Goal: Transaction & Acquisition: Subscribe to service/newsletter

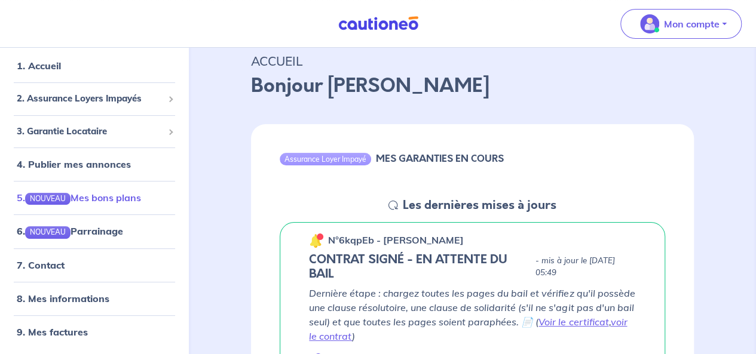
scroll to position [60, 0]
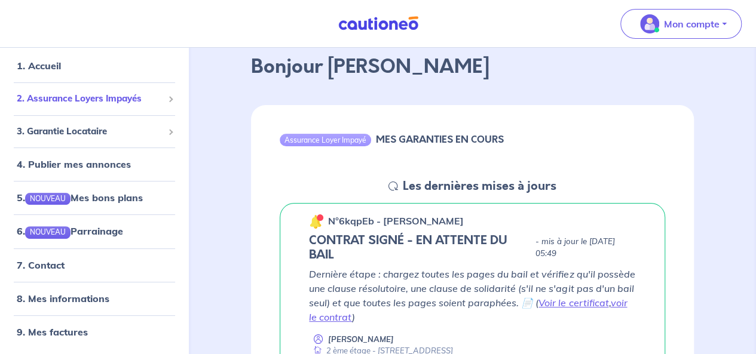
click at [149, 99] on span "2. Assurance Loyers Impayés" at bounding box center [90, 99] width 146 height 14
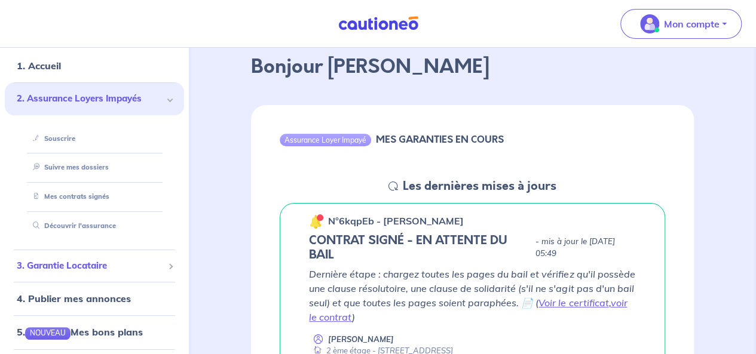
click at [143, 271] on span "3. Garantie Locataire" at bounding box center [90, 266] width 146 height 14
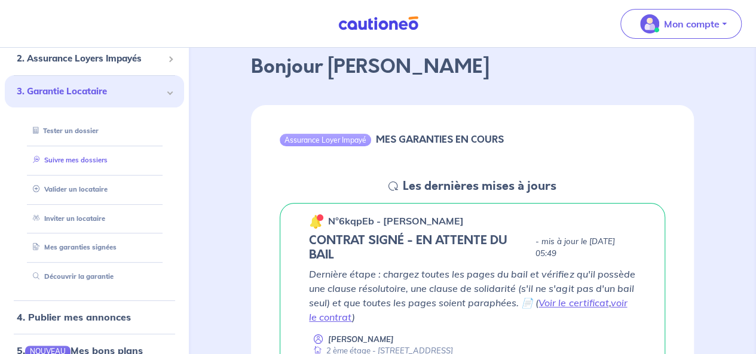
scroll to position [0, 0]
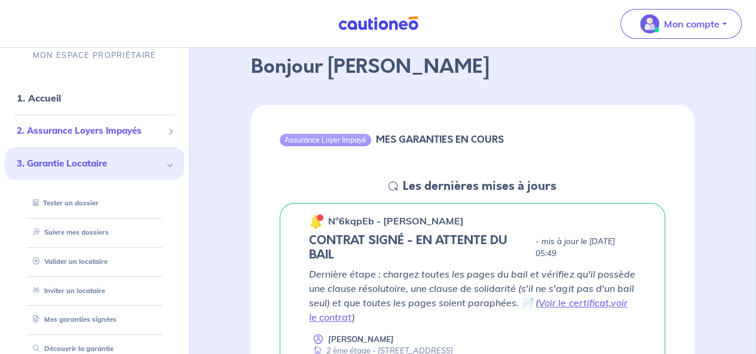
click at [81, 131] on span "2. Assurance Loyers Impayés" at bounding box center [90, 131] width 146 height 14
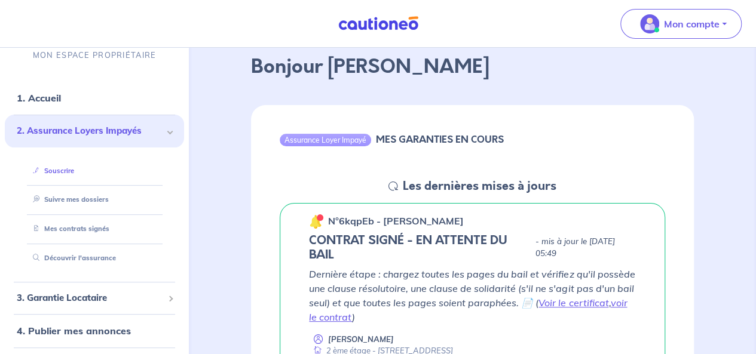
scroll to position [167, 0]
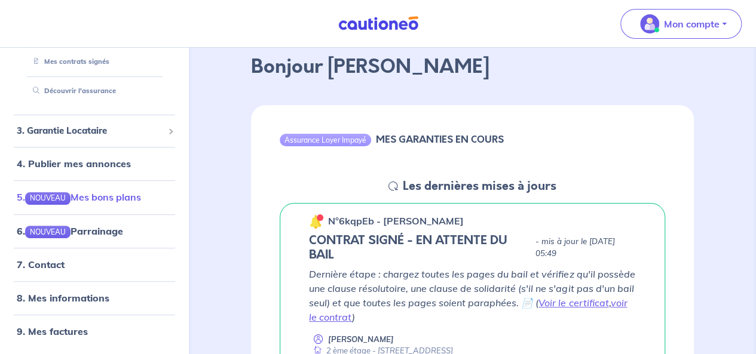
click at [135, 200] on link "5. NOUVEAU Mes bons plans" at bounding box center [79, 198] width 124 height 12
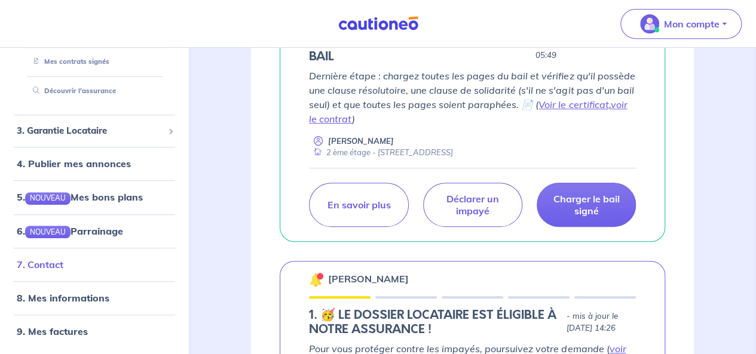
scroll to position [299, 0]
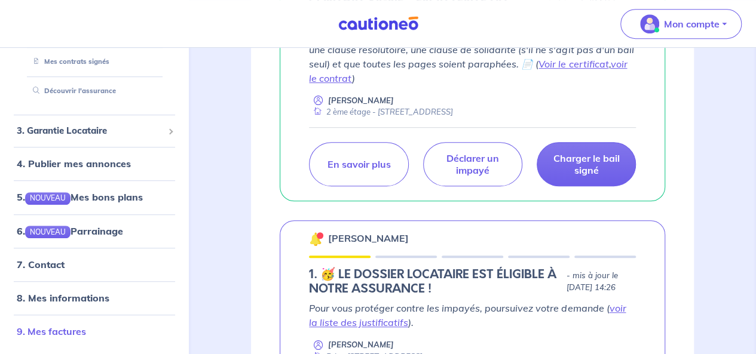
click at [74, 330] on link "9. Mes factures" at bounding box center [51, 332] width 69 height 12
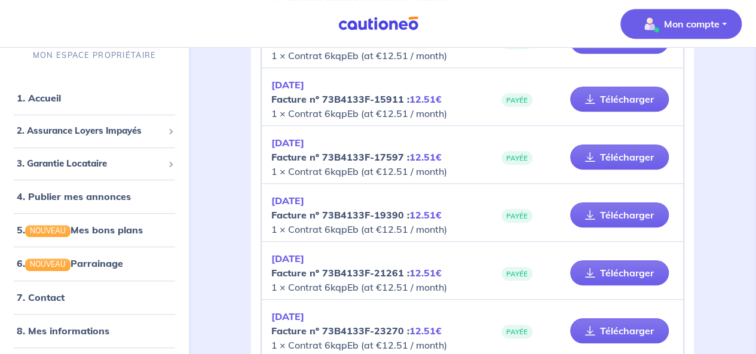
scroll to position [120, 0]
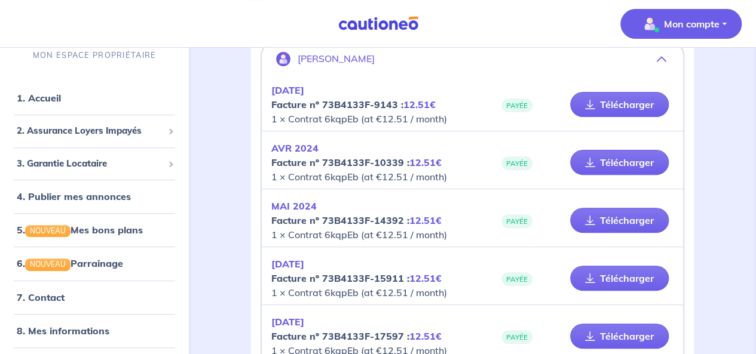
click at [410, 110] on p "[DATE] Facture nº 73B4133F-9143 : 12.51€ 1 × Contrat 6kqpEb (at €12.51 / month)" at bounding box center [371, 104] width 201 height 43
click at [603, 105] on link "Télécharger" at bounding box center [619, 104] width 99 height 25
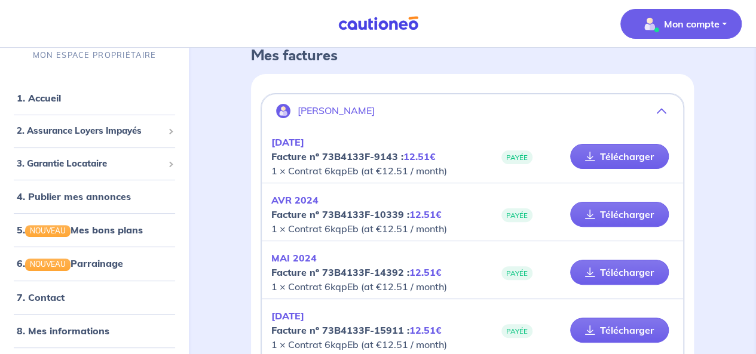
scroll to position [0, 0]
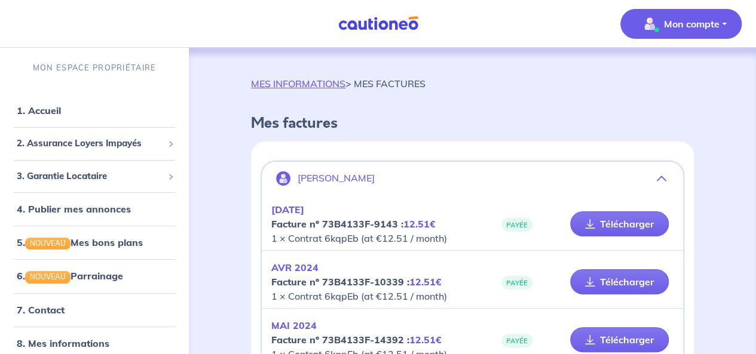
click at [308, 228] on strong "Facture nº 73B4133F-9143 : 12.51€" at bounding box center [353, 224] width 164 height 12
click at [318, 237] on p "[DATE] Facture nº 73B4133F-9143 : 12.51€ 1 × Contrat 6kqpEb (at €12.51 / month)" at bounding box center [371, 224] width 201 height 43
click at [60, 106] on link "1. Accueil" at bounding box center [39, 111] width 44 height 12
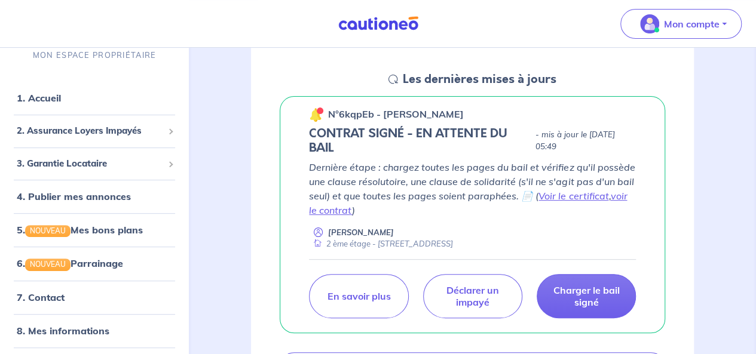
scroll to position [179, 0]
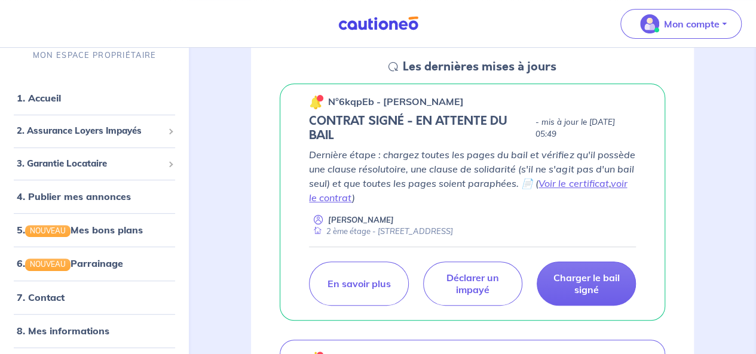
click at [405, 105] on p "n°6kqpEb - [PERSON_NAME]" at bounding box center [396, 101] width 136 height 14
click at [448, 124] on h5 "CONTRAT SIGNÉ - EN ATTENTE DU BAIL" at bounding box center [420, 128] width 222 height 29
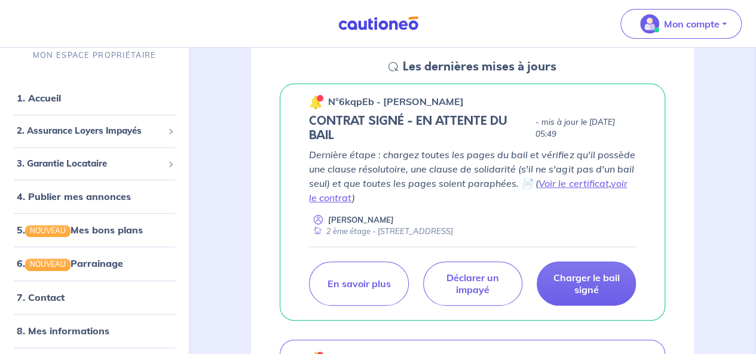
click at [448, 174] on p "Dernière étape : chargez toutes les pages du bail et vérifiez qu'il possède une…" at bounding box center [472, 176] width 327 height 57
click at [448, 173] on p "Dernière étape : chargez toutes les pages du bail et vérifiez qu'il possède une…" at bounding box center [472, 176] width 327 height 57
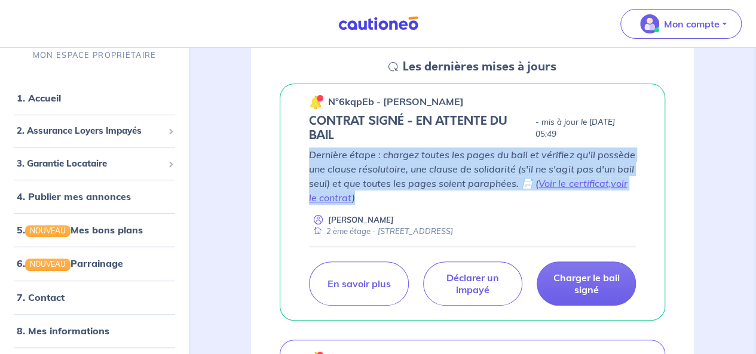
click at [448, 173] on p "Dernière étape : chargez toutes les pages du bail et vérifiez qu'il possède une…" at bounding box center [472, 176] width 327 height 57
click at [451, 176] on p "Dernière étape : chargez toutes les pages du bail et vérifiez qu'il possède une…" at bounding box center [472, 176] width 327 height 57
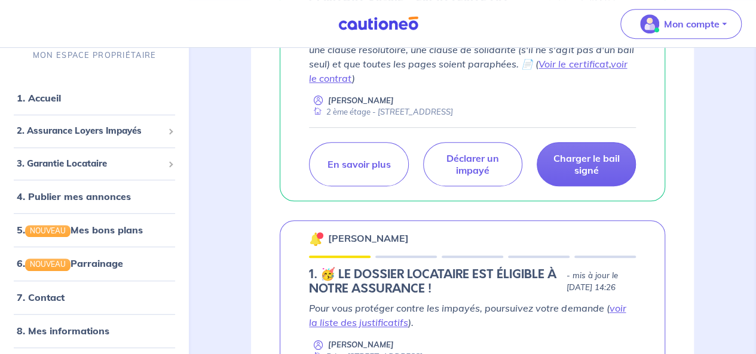
scroll to position [418, 0]
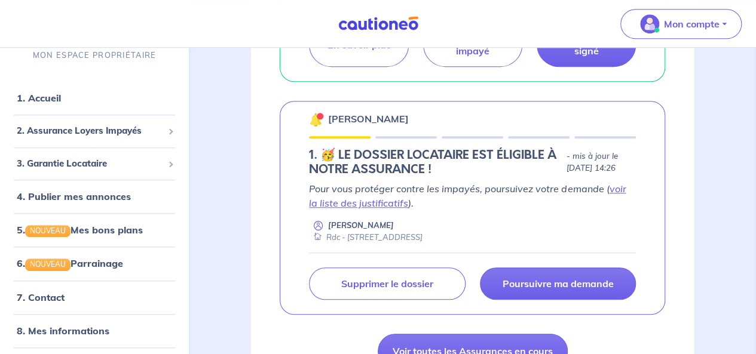
click at [393, 135] on div "[PERSON_NAME] 1.︎ 🥳 LE DOSSIER LOCATAIRE EST ÉLIGIBLE À NOTRE ASSURANCE ! - mis…" at bounding box center [473, 208] width 386 height 214
click at [393, 133] on div "[PERSON_NAME] 1.︎ 🥳 LE DOSSIER LOCATAIRE EST ÉLIGIBLE À NOTRE ASSURANCE ! - mis…" at bounding box center [473, 208] width 386 height 214
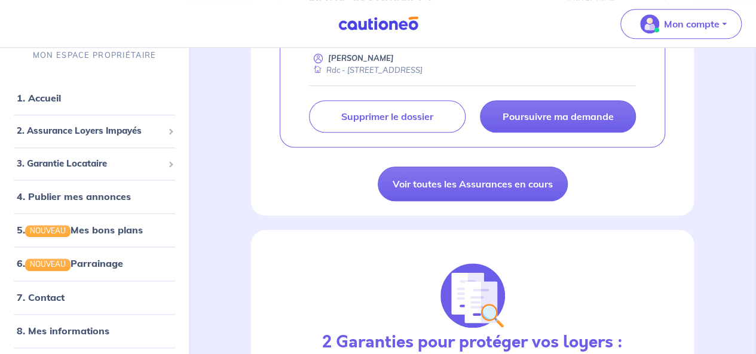
scroll to position [658, 0]
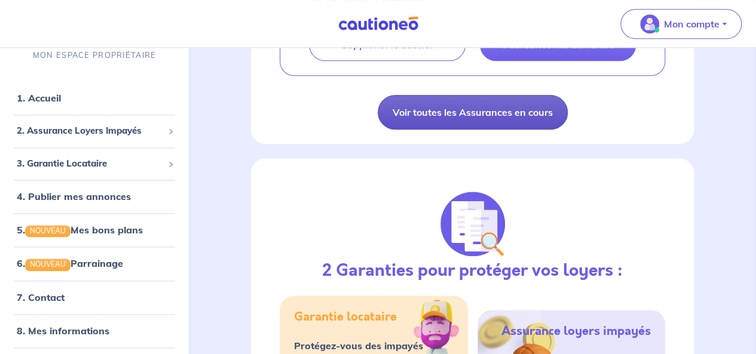
click at [484, 108] on link "Voir toutes les Assurances en cours" at bounding box center [473, 112] width 190 height 35
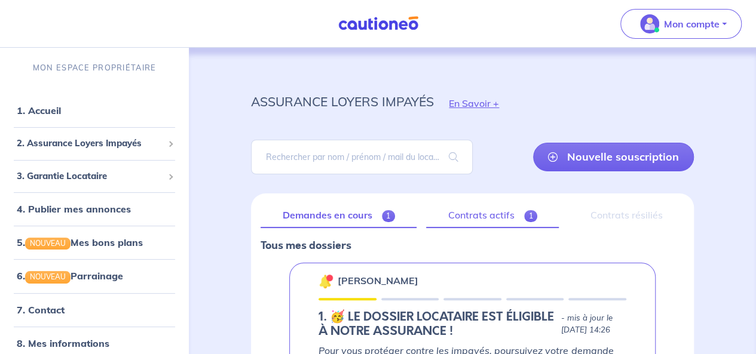
click at [505, 222] on link "Contrats actifs 1" at bounding box center [492, 215] width 133 height 25
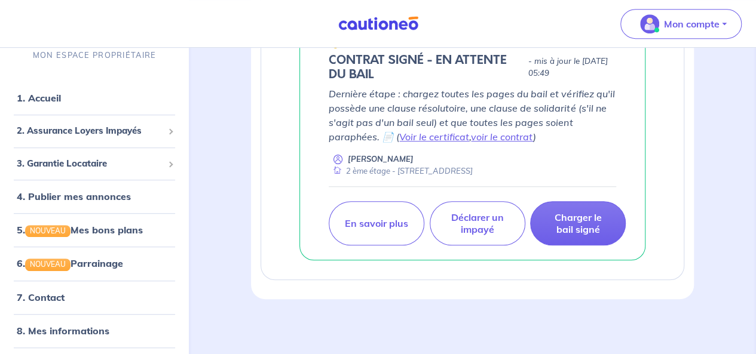
scroll to position [231, 0]
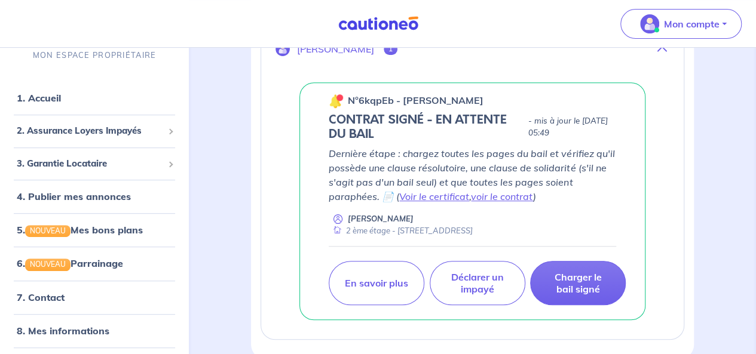
click at [447, 228] on div "2 ème étage - [STREET_ADDRESS]" at bounding box center [401, 230] width 144 height 11
click at [451, 228] on div "2 ème étage - [STREET_ADDRESS]" at bounding box center [401, 230] width 144 height 11
click at [432, 198] on link "Voir le certificat" at bounding box center [434, 197] width 70 height 12
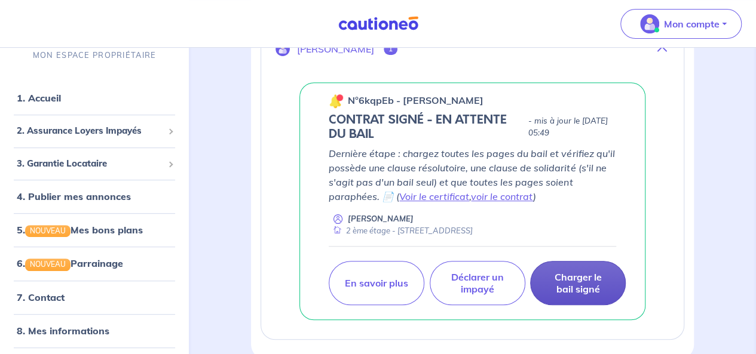
click at [574, 280] on p "Charger le bail signé" at bounding box center [578, 283] width 66 height 24
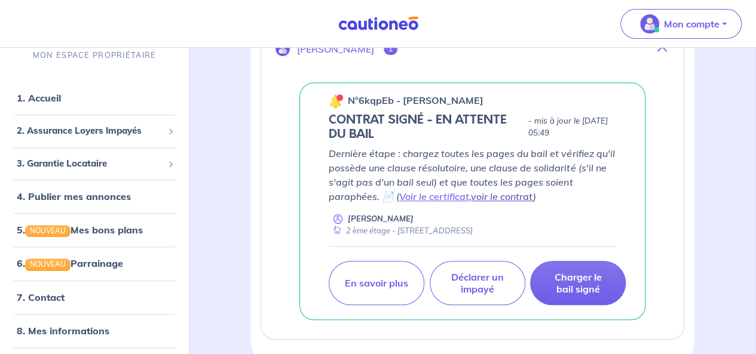
click at [518, 195] on link "voir le contrat" at bounding box center [502, 197] width 62 height 12
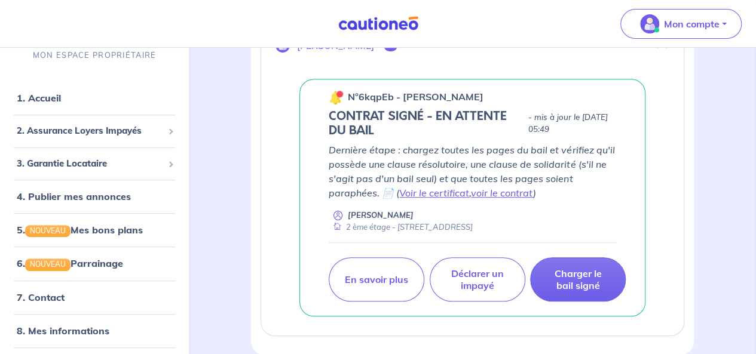
scroll to position [291, 0]
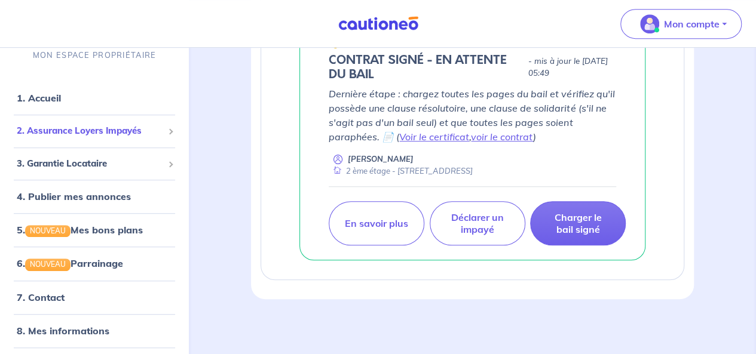
click at [120, 135] on span "2. Assurance Loyers Impayés" at bounding box center [90, 131] width 146 height 14
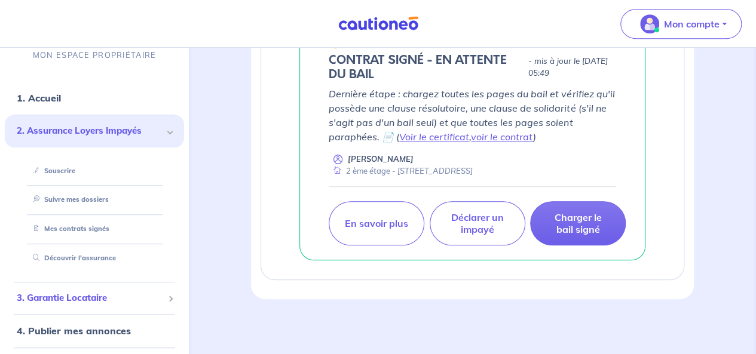
click at [132, 295] on span "3. Garantie Locataire" at bounding box center [90, 299] width 146 height 14
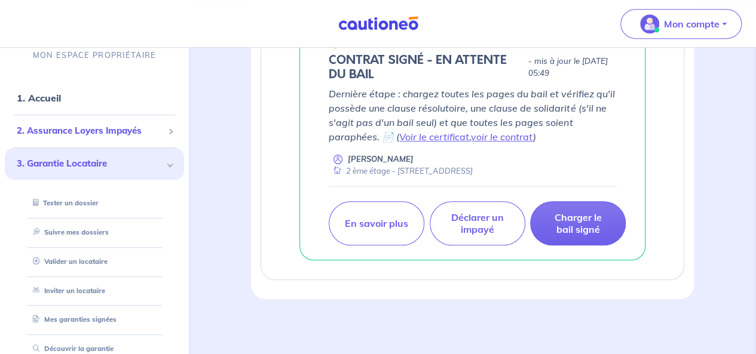
click at [124, 130] on span "2. Assurance Loyers Impayés" at bounding box center [90, 131] width 146 height 14
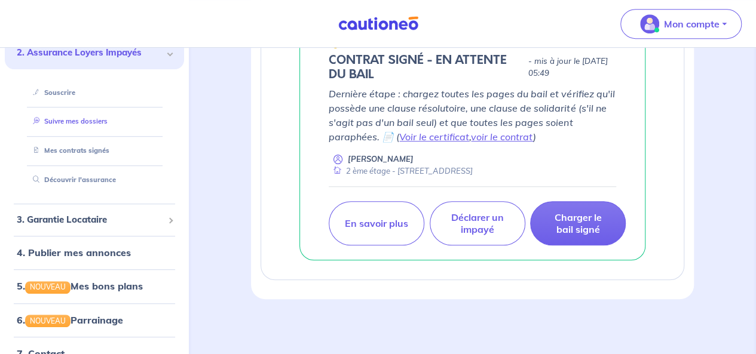
scroll to position [60, 0]
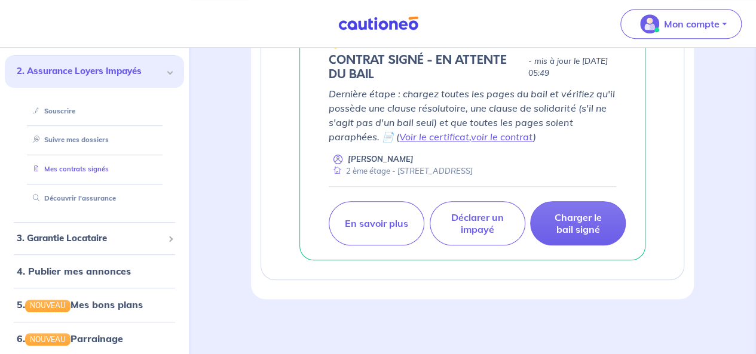
click at [92, 170] on link "Mes contrats signés" at bounding box center [68, 170] width 81 height 8
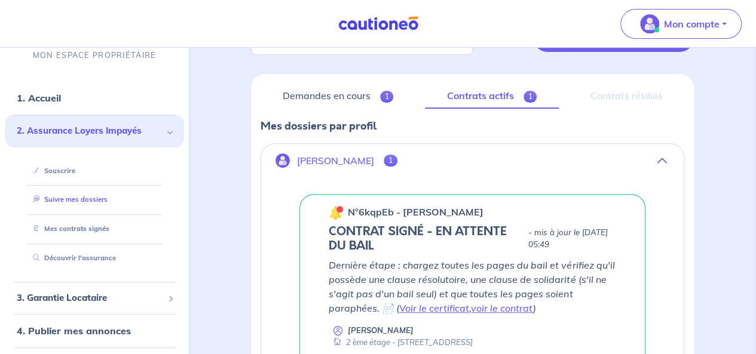
scroll to position [120, 0]
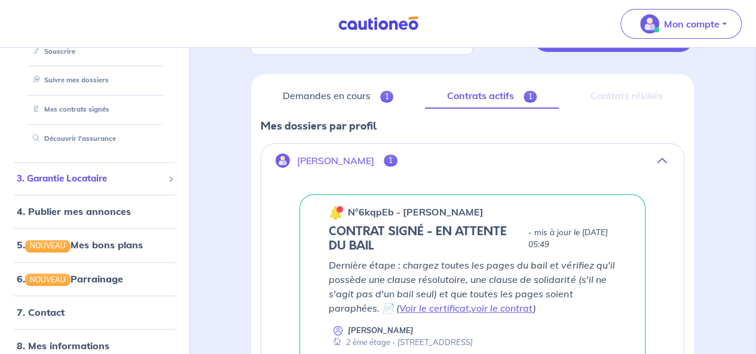
click at [114, 177] on span "3. Garantie Locataire" at bounding box center [90, 179] width 146 height 14
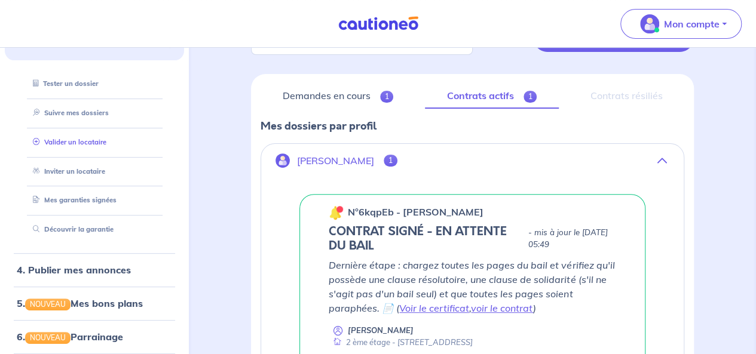
click at [91, 143] on link "Valider un locataire" at bounding box center [67, 142] width 78 height 8
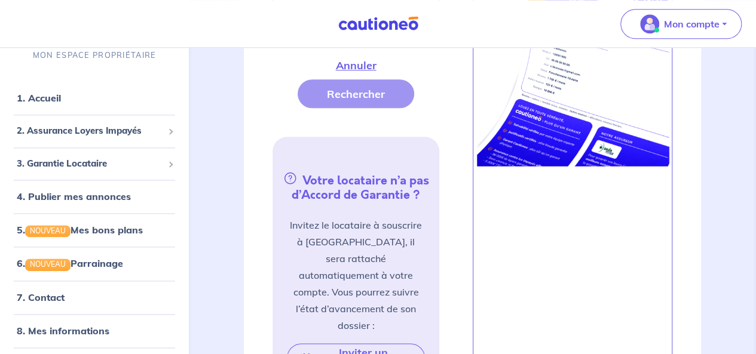
scroll to position [478, 0]
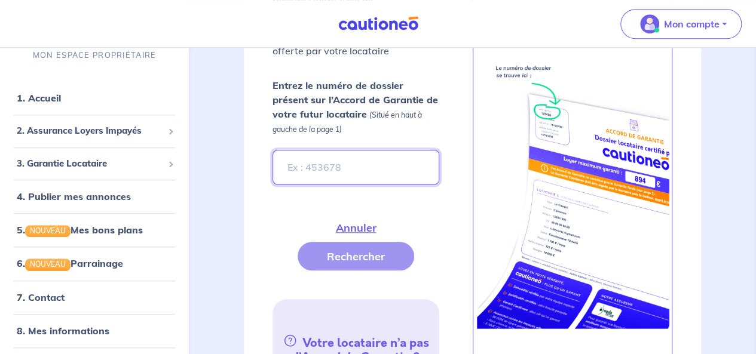
click at [363, 175] on input "Entrez le numéro de dossier présent sur l’Accord de Garantie de votre futur loc…" at bounding box center [356, 167] width 166 height 35
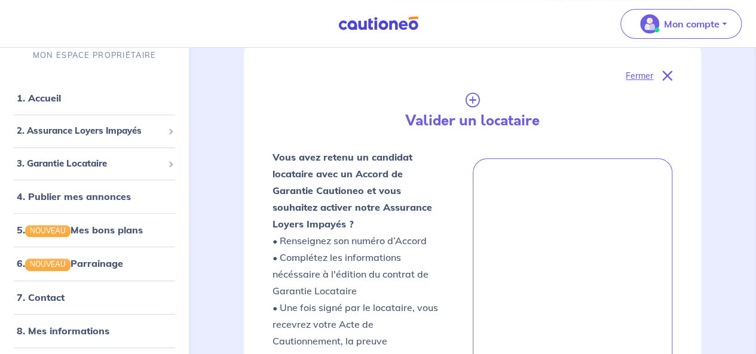
scroll to position [239, 0]
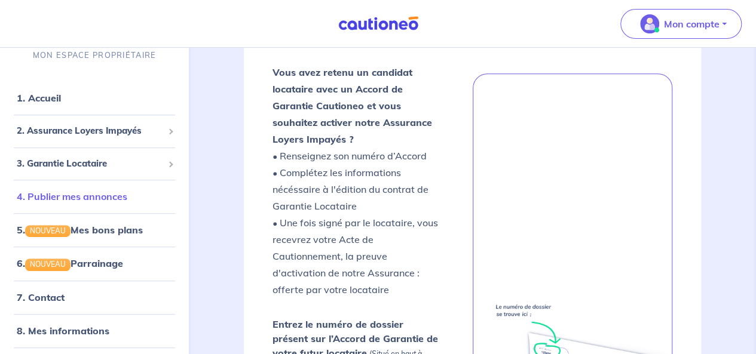
click at [86, 198] on link "4. Publier mes annonces" at bounding box center [72, 197] width 111 height 12
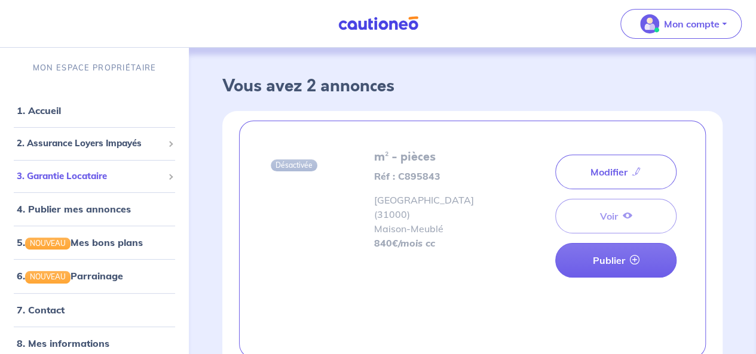
click at [81, 173] on span "3. Garantie Locataire" at bounding box center [90, 177] width 146 height 14
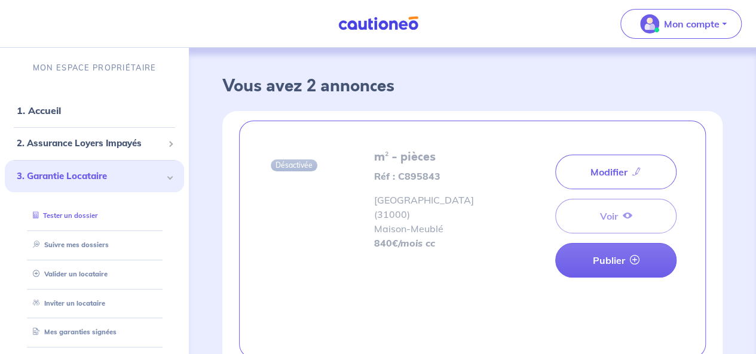
click at [83, 215] on link "Tester un dossier" at bounding box center [62, 216] width 69 height 8
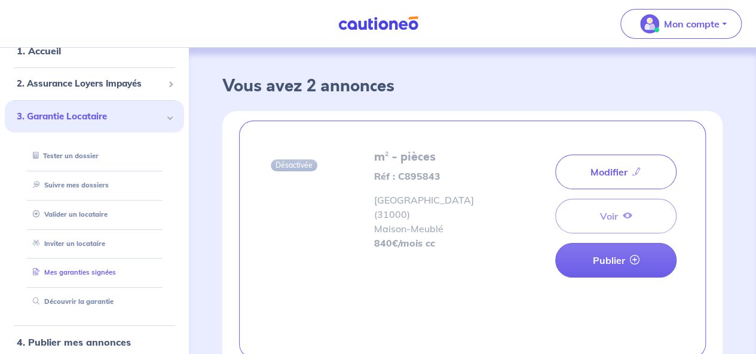
click at [111, 274] on link "Mes garanties signées" at bounding box center [72, 272] width 88 height 8
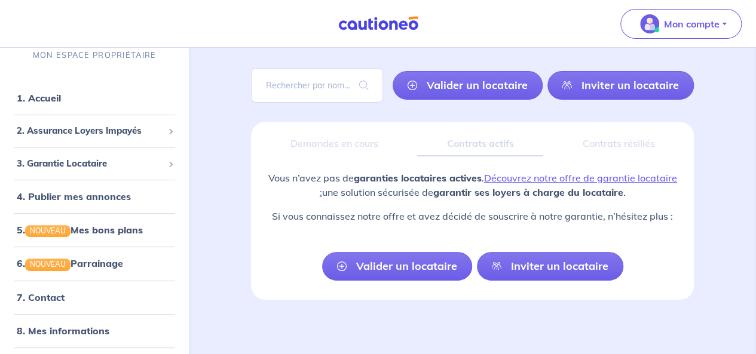
scroll to position [74, 0]
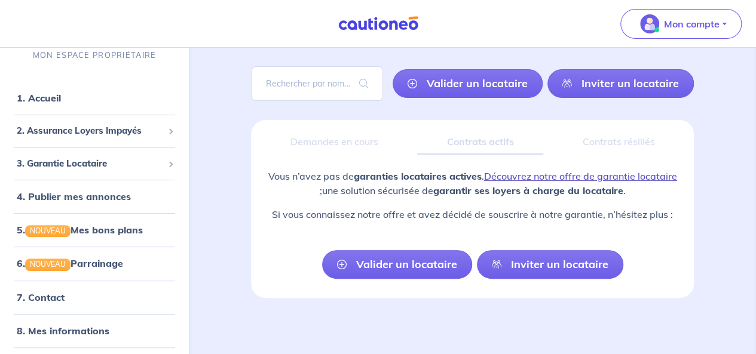
click at [637, 175] on link "Découvrez notre offre de garantie locataire :" at bounding box center [498, 183] width 357 height 26
click at [131, 127] on span "2. Assurance Loyers Impayés" at bounding box center [90, 131] width 146 height 14
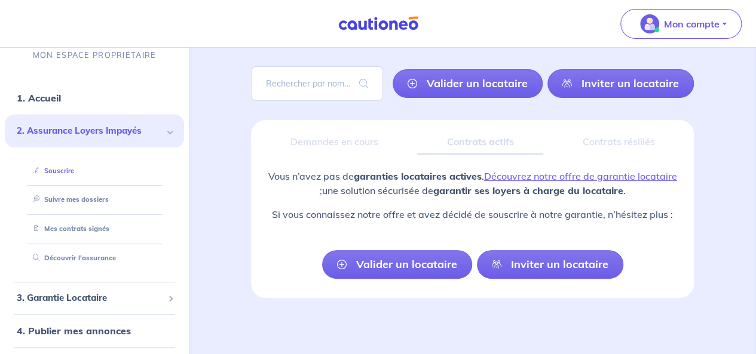
click at [74, 167] on link "Souscrire" at bounding box center [51, 171] width 46 height 8
click at [94, 298] on span "3. Garantie Locataire" at bounding box center [90, 299] width 146 height 14
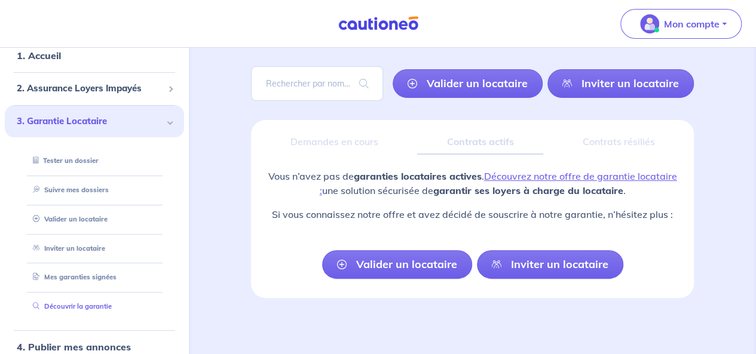
scroll to position [60, 0]
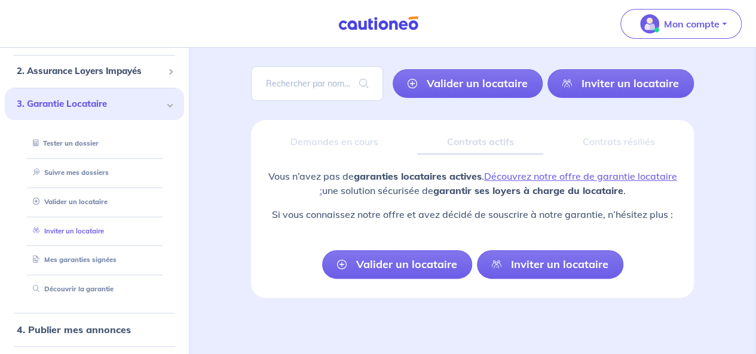
click at [74, 231] on link "Inviter un locataire" at bounding box center [66, 231] width 76 height 8
select select "FR"
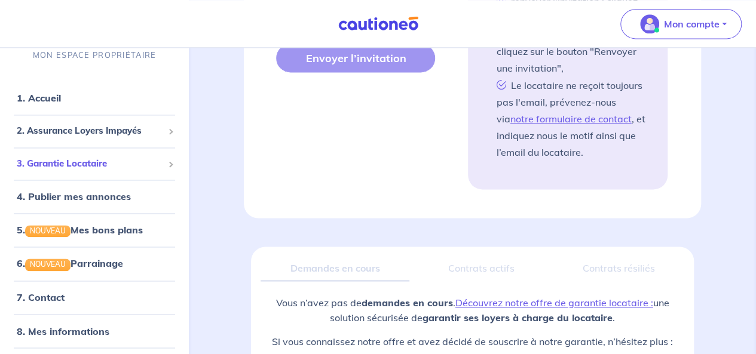
scroll to position [749, 0]
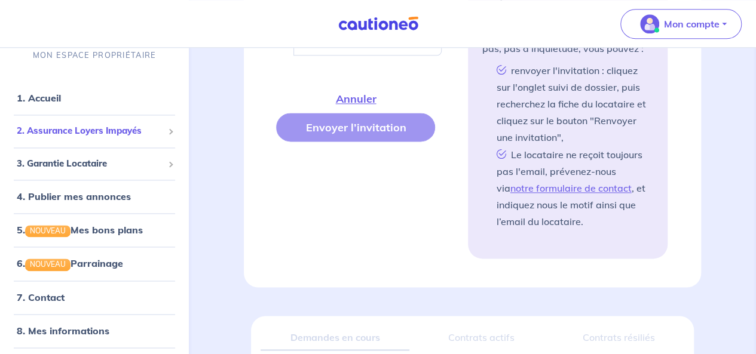
click at [109, 129] on span "2. Assurance Loyers Impayés" at bounding box center [90, 131] width 146 height 14
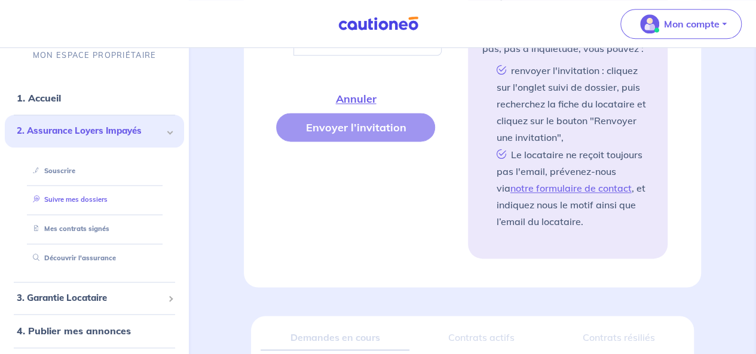
click at [94, 204] on link "Suivre mes dossiers" at bounding box center [68, 200] width 80 height 8
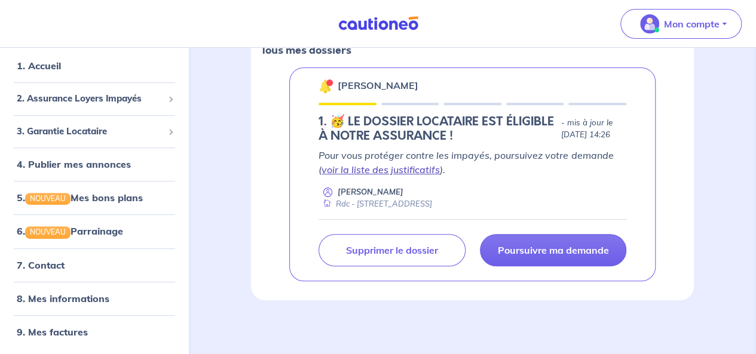
scroll to position [197, 0]
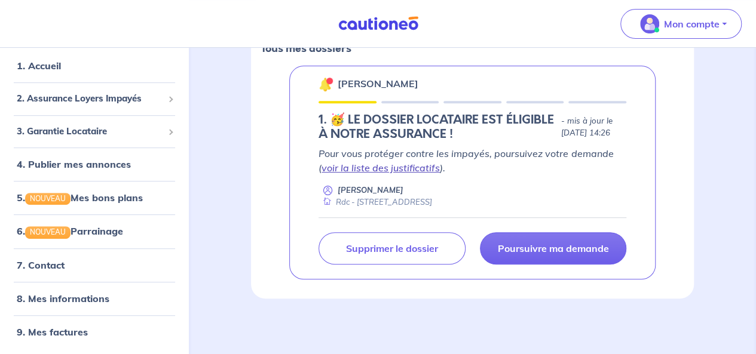
click at [389, 169] on link "voir la liste des justificatifs" at bounding box center [381, 168] width 118 height 12
click at [68, 297] on link "8. Mes informations" at bounding box center [61, 299] width 89 height 12
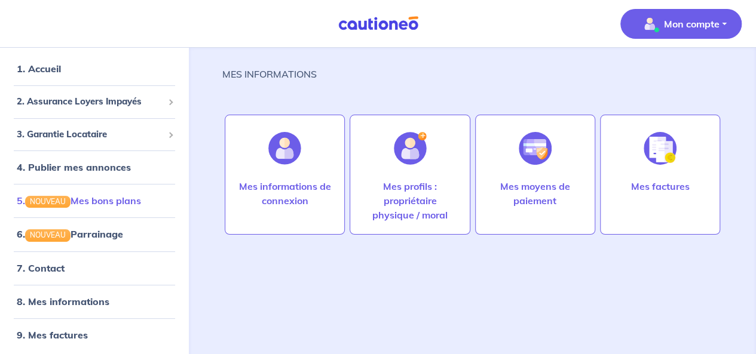
scroll to position [12, 0]
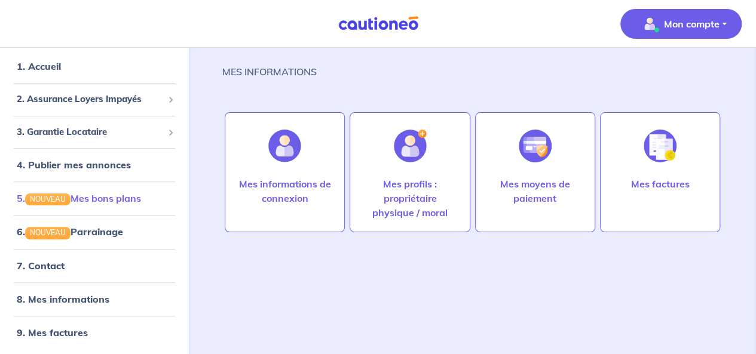
click at [117, 194] on link "5. NOUVEAU Mes bons plans" at bounding box center [79, 198] width 124 height 12
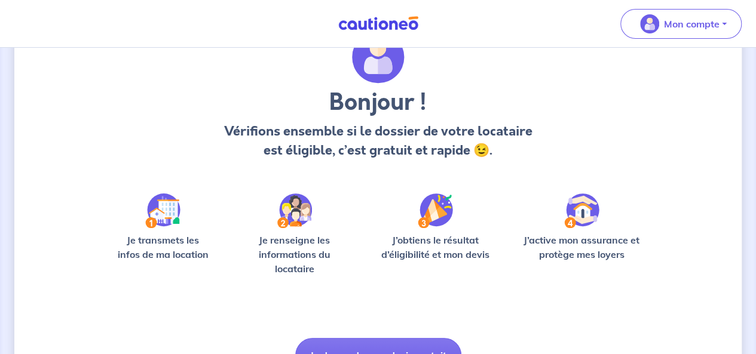
scroll to position [126, 0]
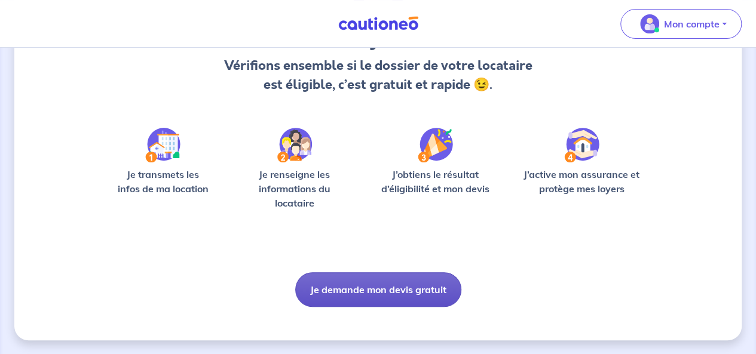
click at [392, 295] on button "Je demande mon devis gratuit" at bounding box center [378, 290] width 166 height 35
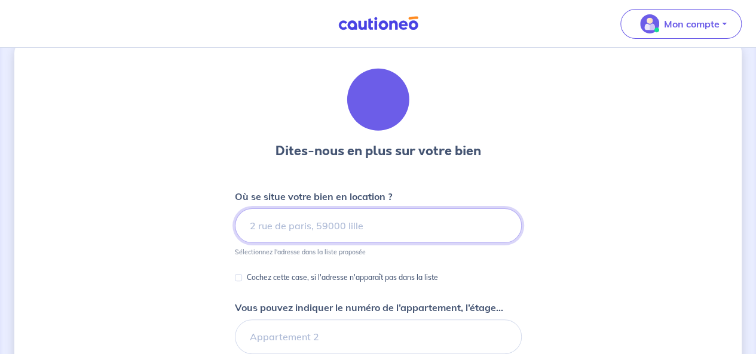
scroll to position [60, 0]
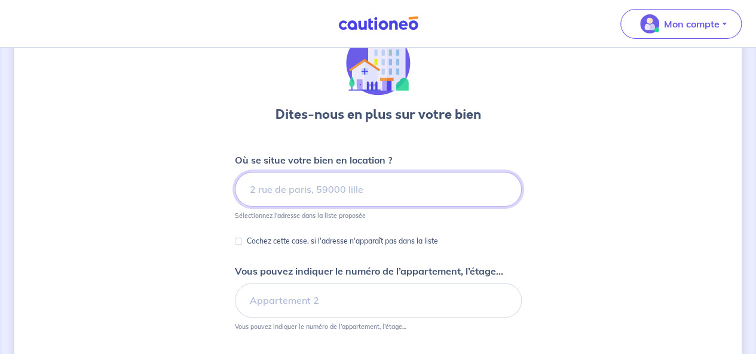
click at [336, 186] on input at bounding box center [378, 189] width 287 height 35
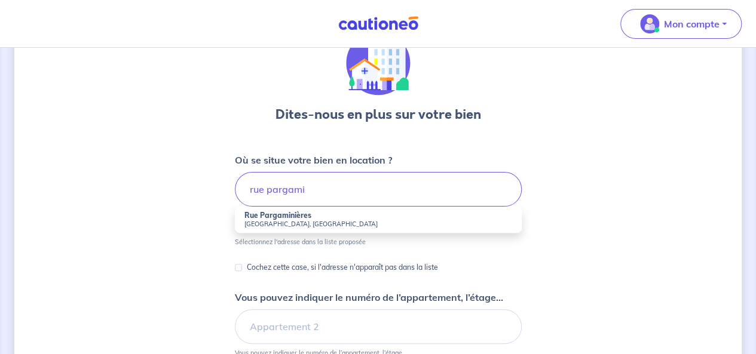
click at [301, 216] on strong "Rue Pargaminières" at bounding box center [278, 215] width 67 height 9
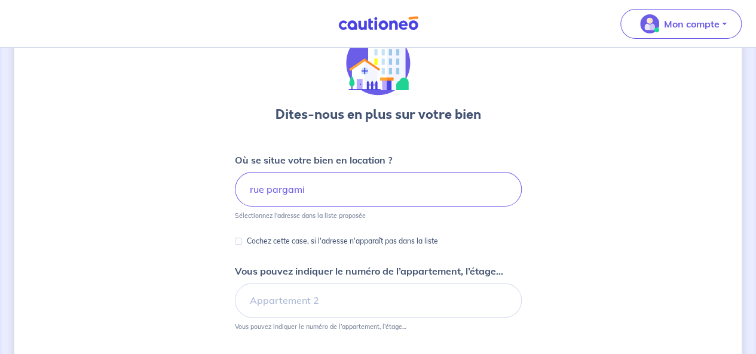
type input "Rue Pargaminières, Toulouse, France"
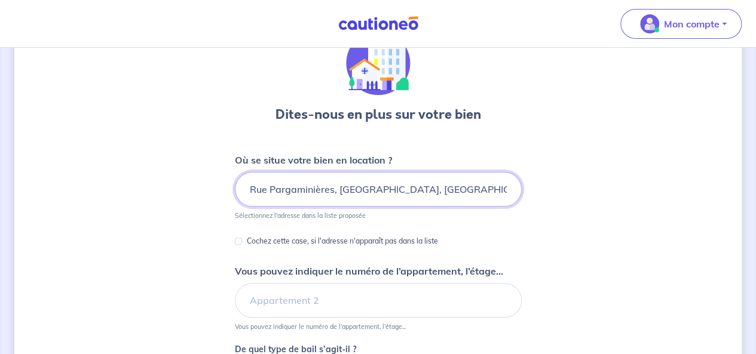
click at [370, 197] on input "Rue Pargaminières, Toulouse, France" at bounding box center [378, 189] width 287 height 35
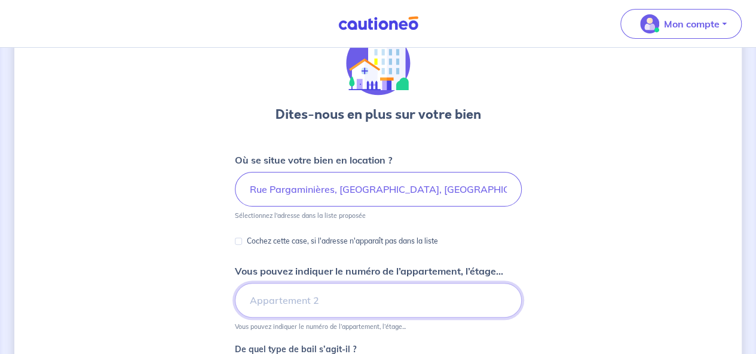
click at [336, 302] on input "Vous pouvez indiquer le numéro de l’appartement, l’étage..." at bounding box center [378, 300] width 287 height 35
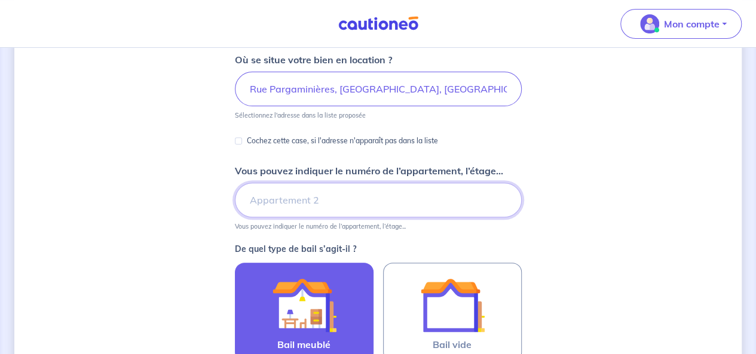
scroll to position [179, 0]
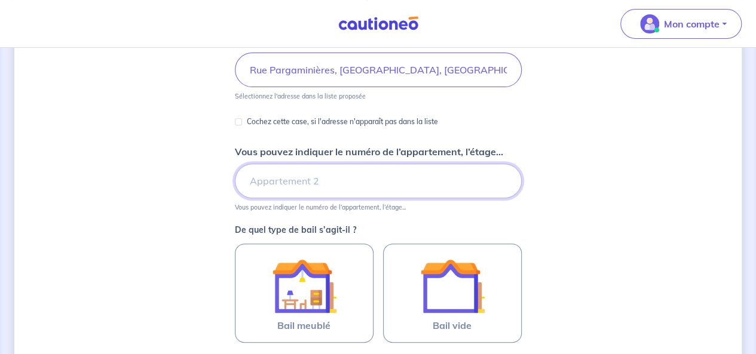
click at [329, 182] on input "Vous pouvez indiquer le numéro de l’appartement, l’étage..." at bounding box center [378, 181] width 287 height 35
type input "Rdc"
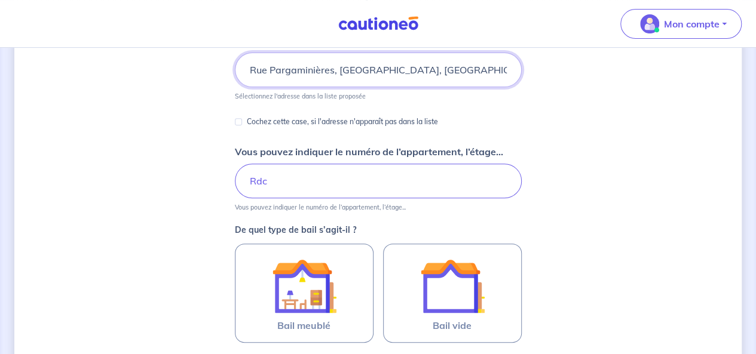
click at [253, 72] on input "Rue Pargaminières, Toulouse, France" at bounding box center [378, 70] width 287 height 35
click at [250, 71] on input "Rue Pargaminières, Toulouse, France" at bounding box center [378, 70] width 287 height 35
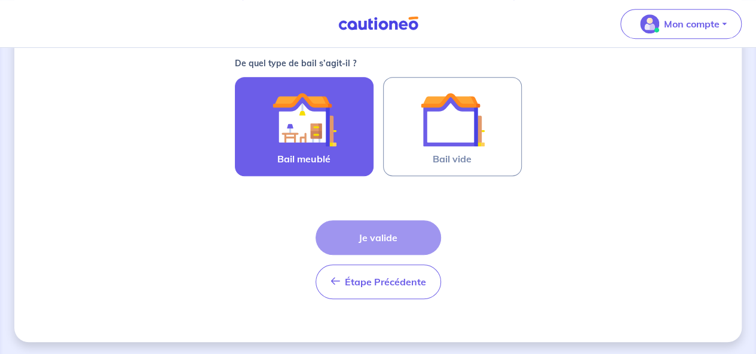
click at [300, 130] on img at bounding box center [304, 119] width 65 height 65
click at [0, 0] on input "Bail meublé" at bounding box center [0, 0] width 0 height 0
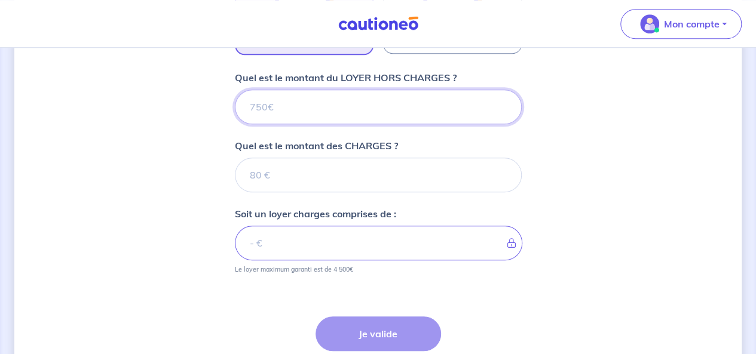
scroll to position [378, 0]
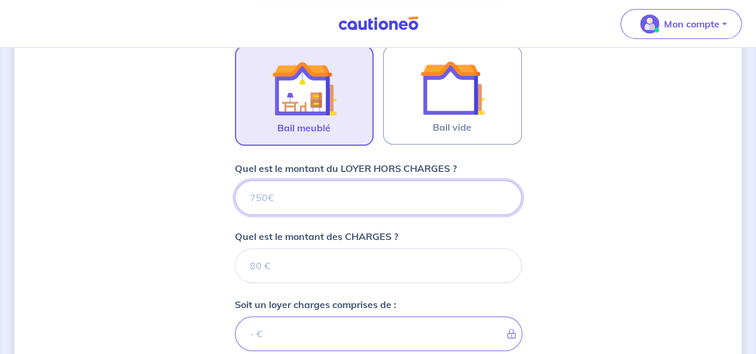
click at [319, 197] on input "Quel est le montant du LOYER HORS CHARGES ?" at bounding box center [378, 198] width 287 height 35
type input "800"
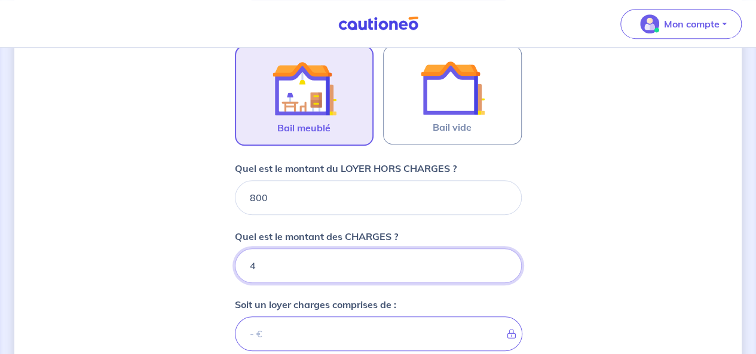
type input "40"
type input "840"
type input "40"
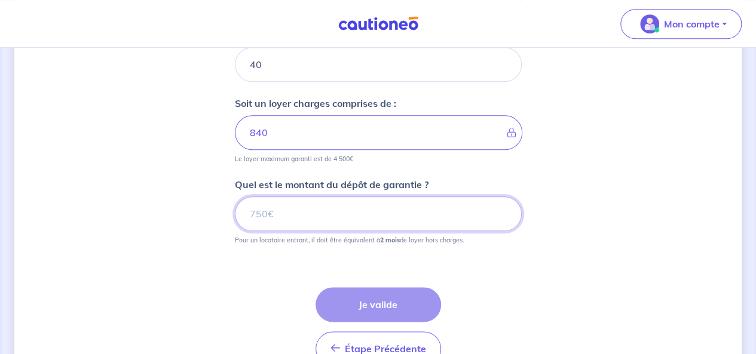
scroll to position [613, 0]
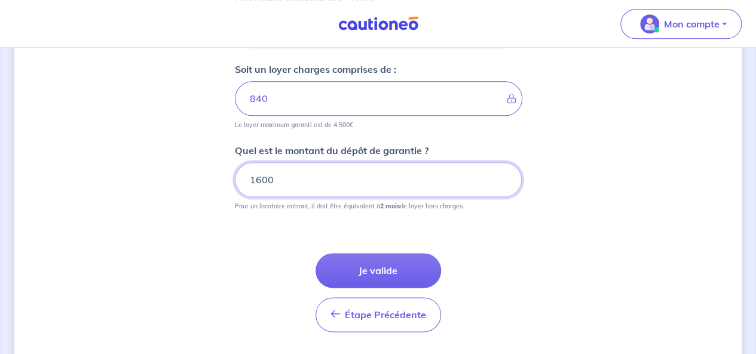
type input "1600"
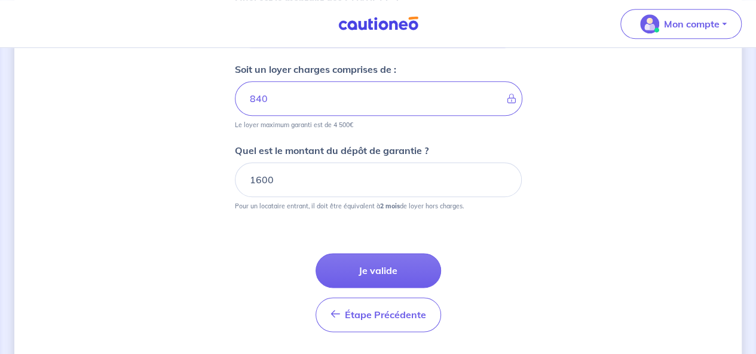
click at [357, 258] on button "Je valide" at bounding box center [379, 270] width 126 height 35
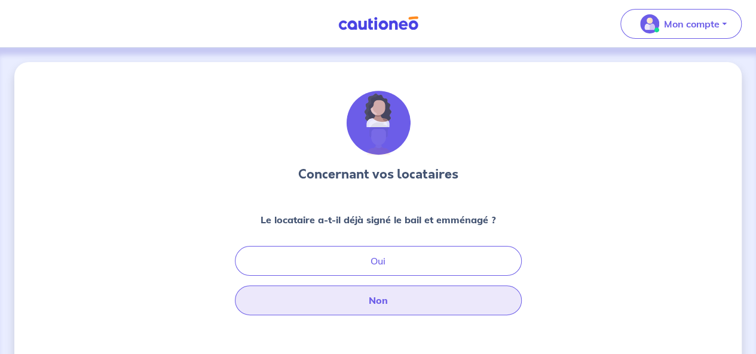
click at [388, 301] on button "Non" at bounding box center [378, 301] width 287 height 30
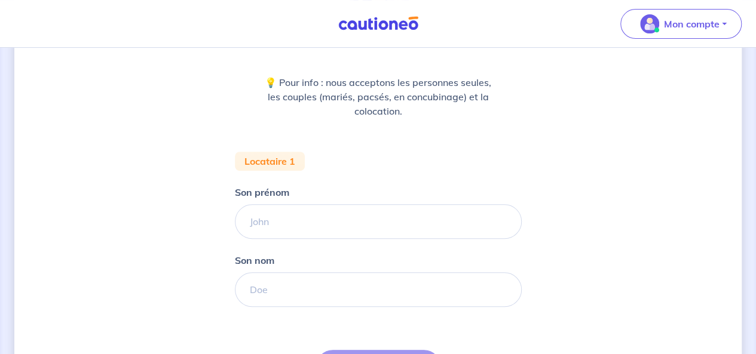
scroll to position [120, 0]
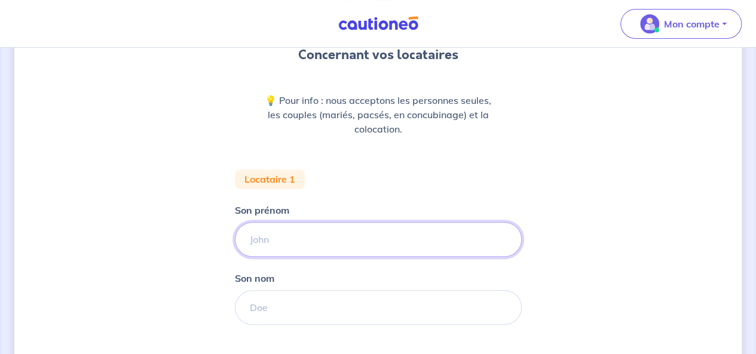
click at [448, 243] on input "Son prénom" at bounding box center [378, 239] width 287 height 35
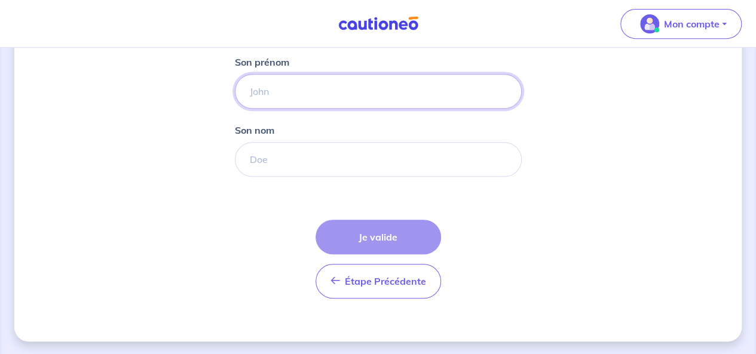
scroll to position [208, 0]
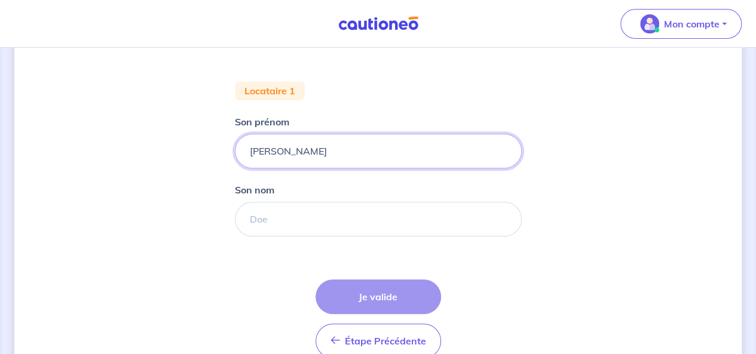
type input "John"
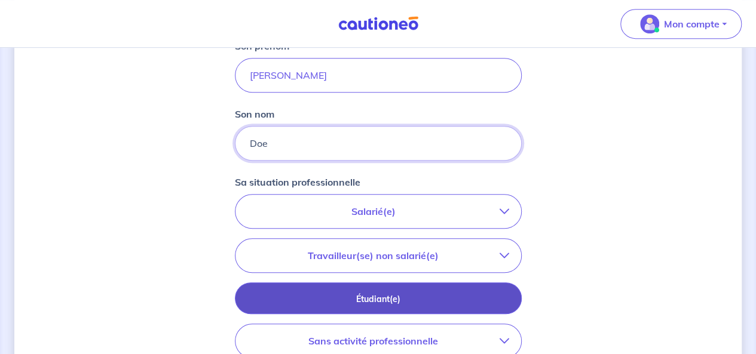
scroll to position [328, 0]
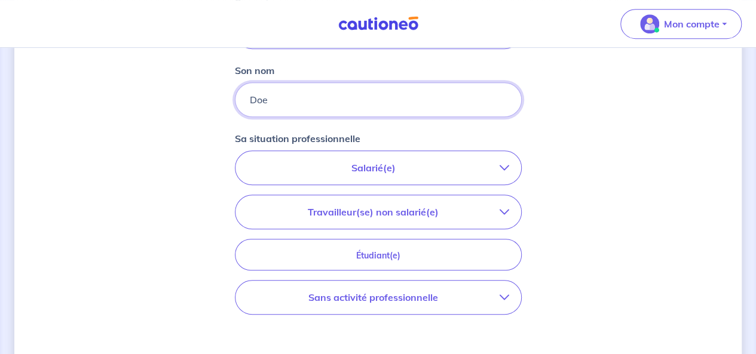
type input "Doe"
click at [405, 167] on p "Salarié(e)" at bounding box center [373, 168] width 252 height 14
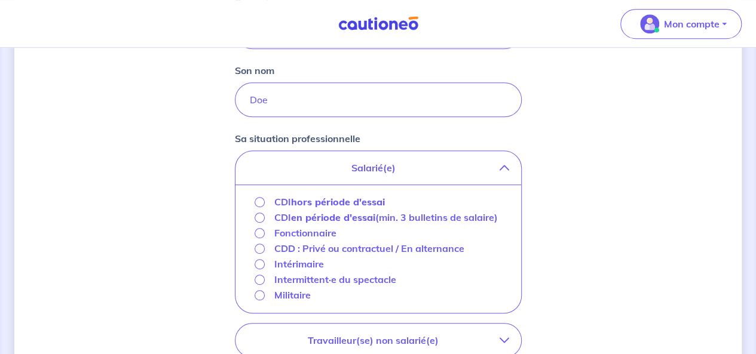
click at [267, 247] on div "CDD : Privé ou contractuel / En alternance" at bounding box center [360, 249] width 210 height 14
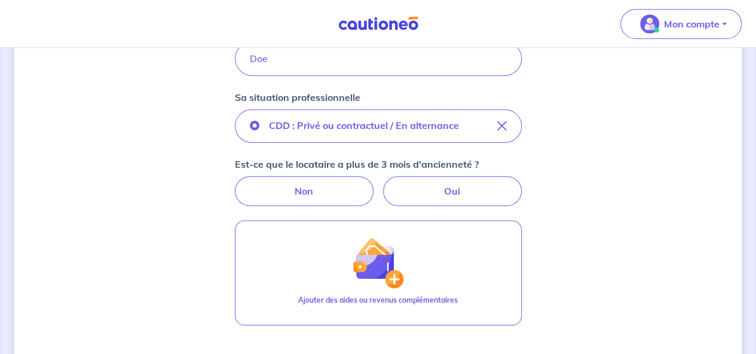
scroll to position [387, 0]
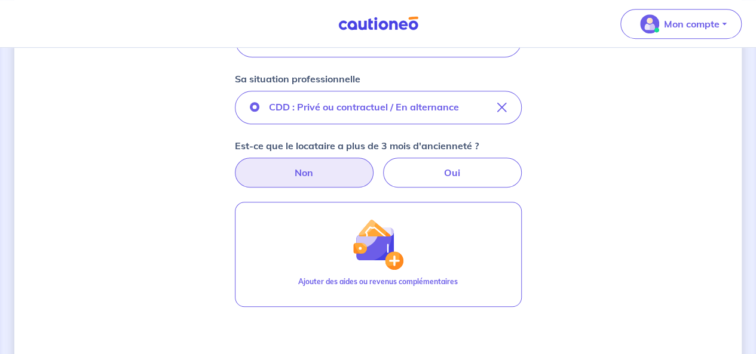
click at [320, 164] on label "Non" at bounding box center [304, 173] width 139 height 30
click at [374, 164] on input "Non" at bounding box center [378, 162] width 8 height 8
radio input "true"
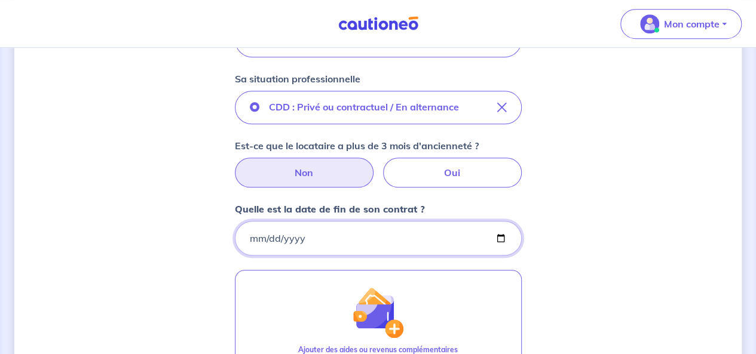
click at [368, 240] on input "Quelle est la date de fin de son contrat ?" at bounding box center [378, 238] width 287 height 35
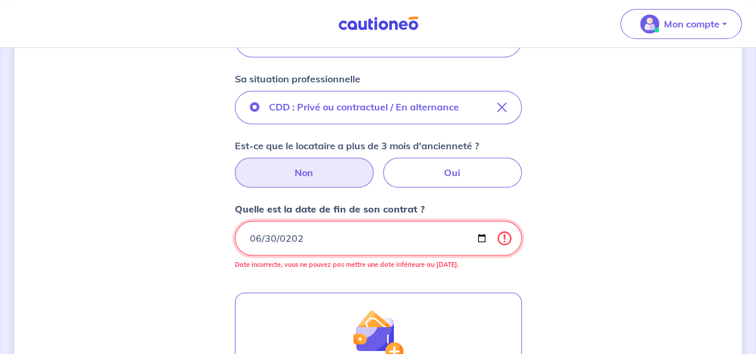
type input "2027-06-30"
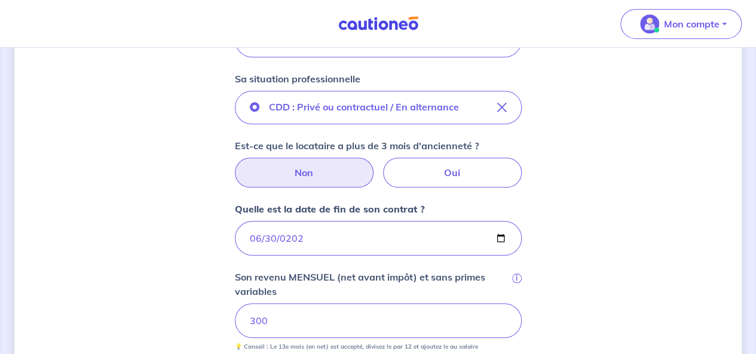
click at [597, 288] on div "Concernant vos locataires 💡 Pour info : nous acceptons les personnes seules, le…" at bounding box center [378, 207] width 728 height 1065
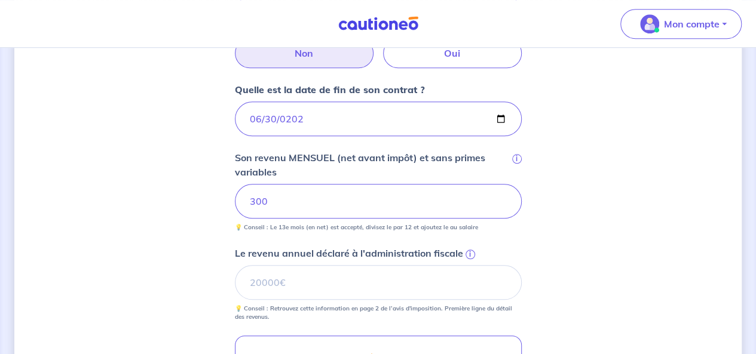
scroll to position [567, 0]
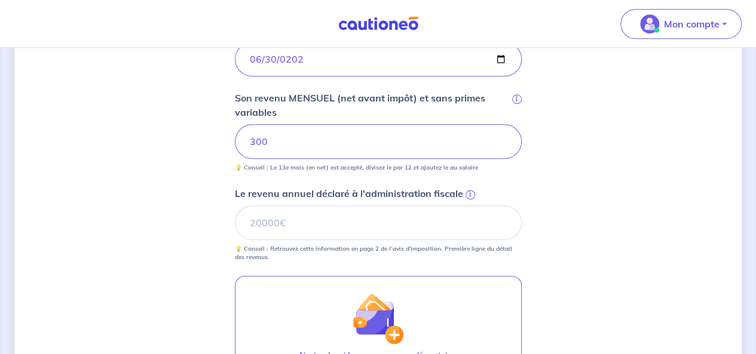
click at [469, 193] on span "i" at bounding box center [471, 195] width 10 height 10
click at [469, 206] on input "Le revenu annuel déclaré à l'administration fiscale i" at bounding box center [378, 223] width 287 height 35
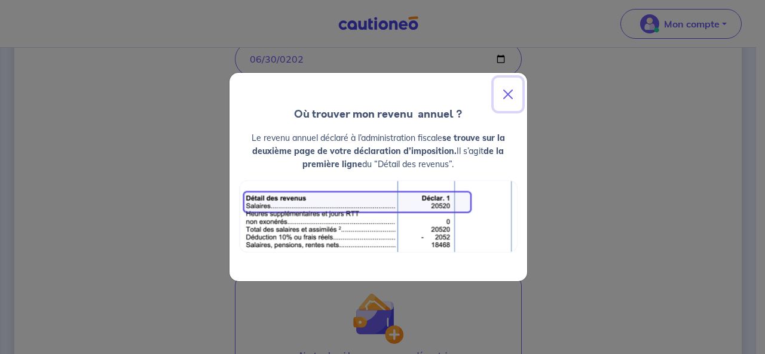
click at [514, 89] on button "Close" at bounding box center [508, 94] width 29 height 33
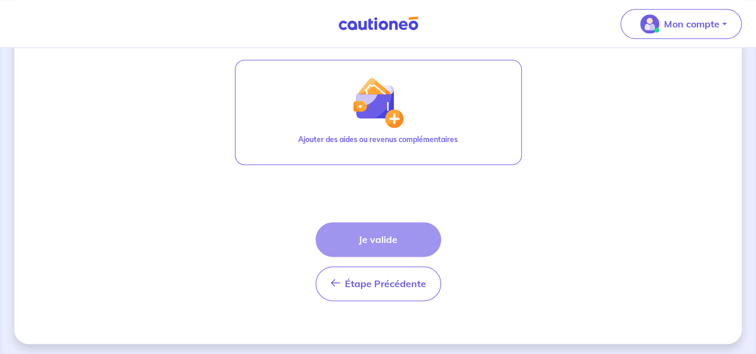
scroll to position [723, 0]
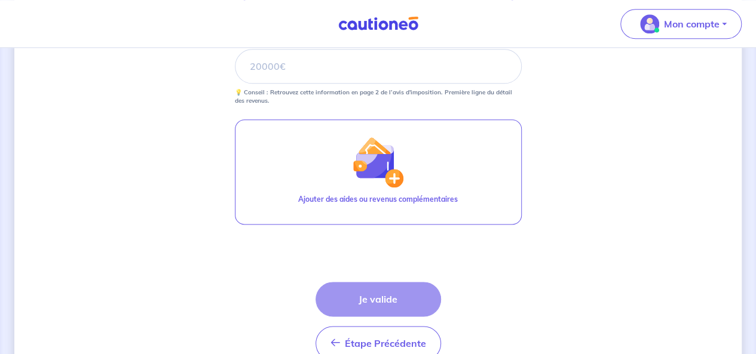
click at [341, 291] on div "Étape Précédente Précédent Je valide Je valide" at bounding box center [379, 321] width 126 height 79
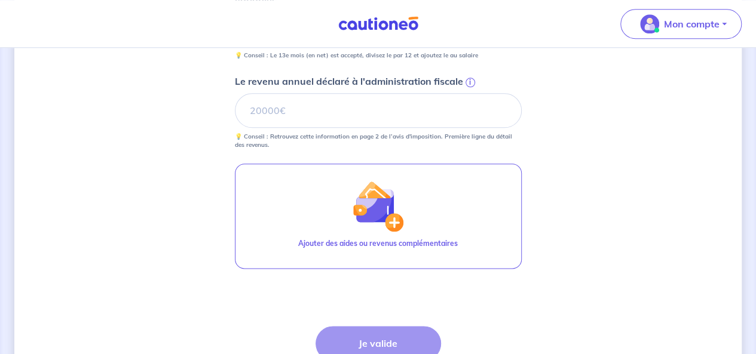
scroll to position [664, 0]
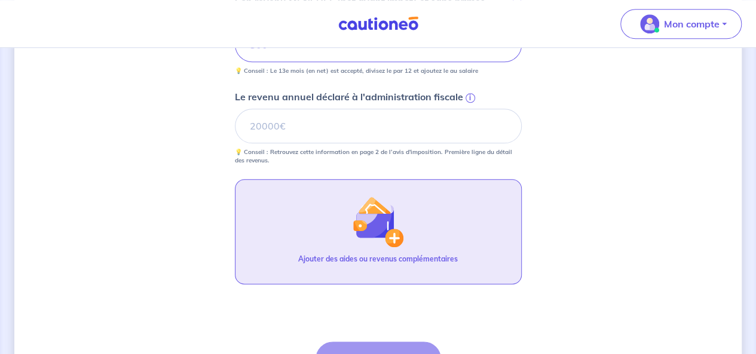
click at [405, 218] on button "Ajouter des aides ou revenus complémentaires" at bounding box center [378, 231] width 287 height 105
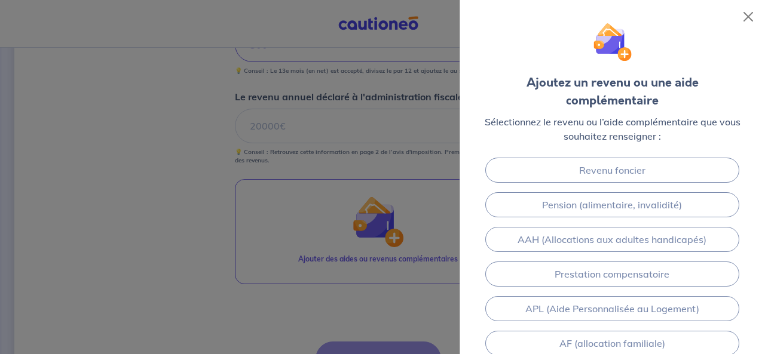
click at [152, 252] on div at bounding box center [382, 177] width 765 height 354
click at [747, 13] on button "Close" at bounding box center [748, 16] width 19 height 19
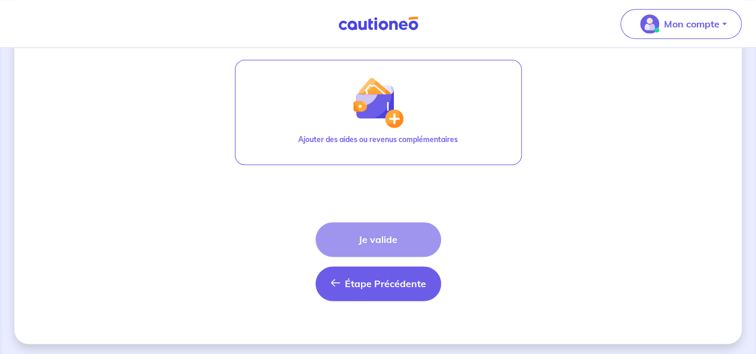
click at [362, 280] on span "Étape Précédente" at bounding box center [385, 284] width 81 height 12
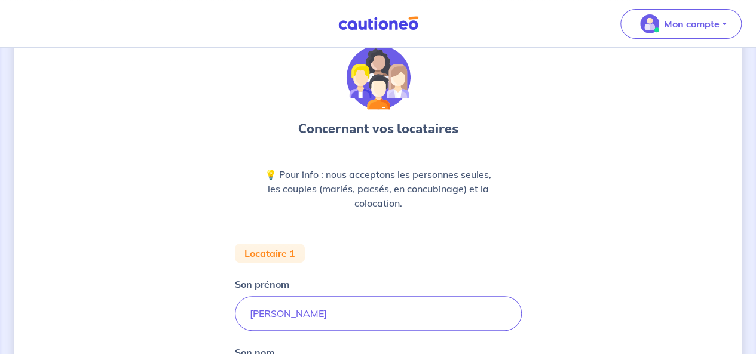
scroll to position [8, 0]
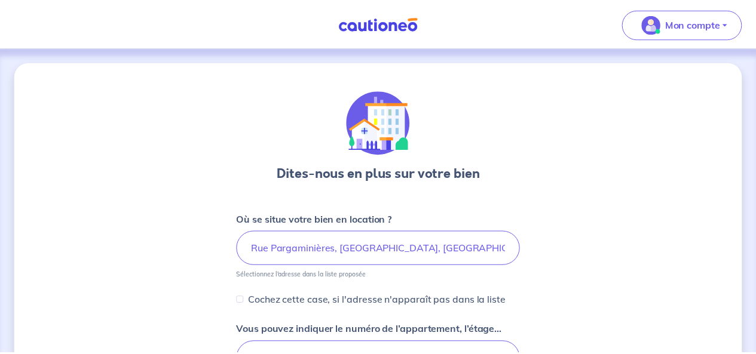
scroll to position [114, 0]
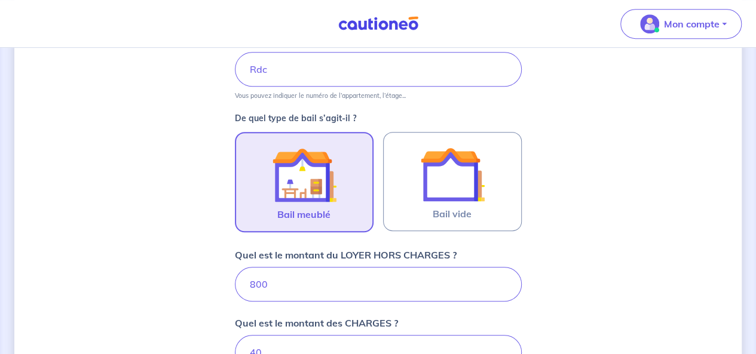
scroll to position [367, 0]
